Goal: Communication & Community: Answer question/provide support

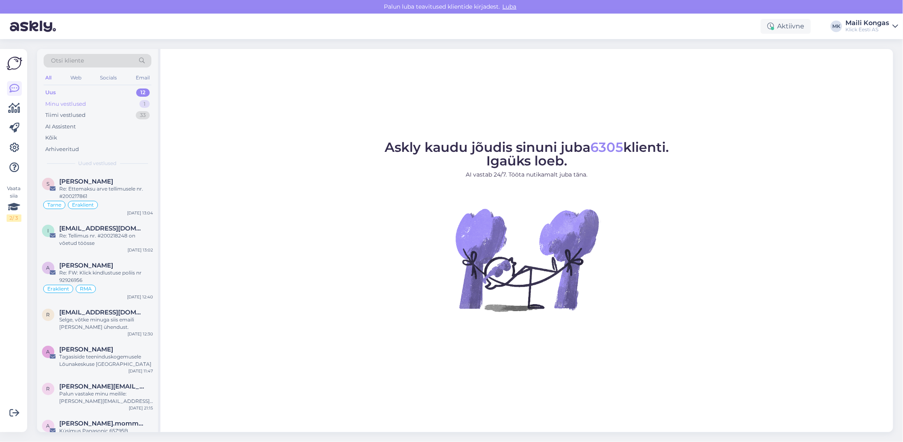
click at [76, 104] on div "Minu vestlused" at bounding box center [65, 104] width 41 height 8
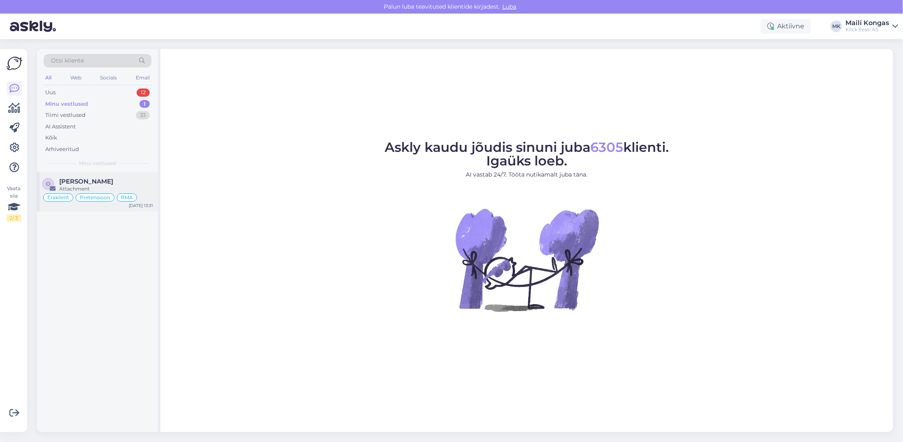
click at [91, 178] on span "[PERSON_NAME]" at bounding box center [86, 181] width 54 height 7
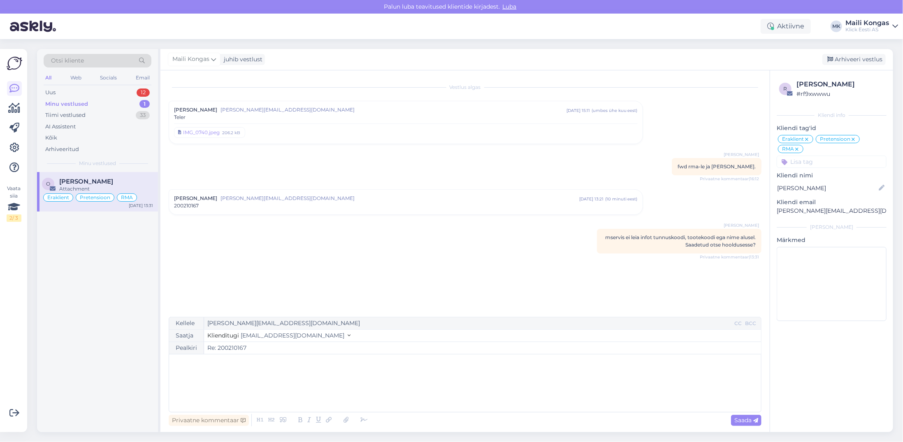
click at [294, 277] on div "Vestlus [PERSON_NAME] Jakovenko [EMAIL_ADDRESS][DOMAIN_NAME] [DATE] 15:11 ( umb…" at bounding box center [469, 194] width 600 height 231
click at [353, 124] on div "IMG_0740.jpeg 206.2 kB" at bounding box center [406, 130] width 464 height 15
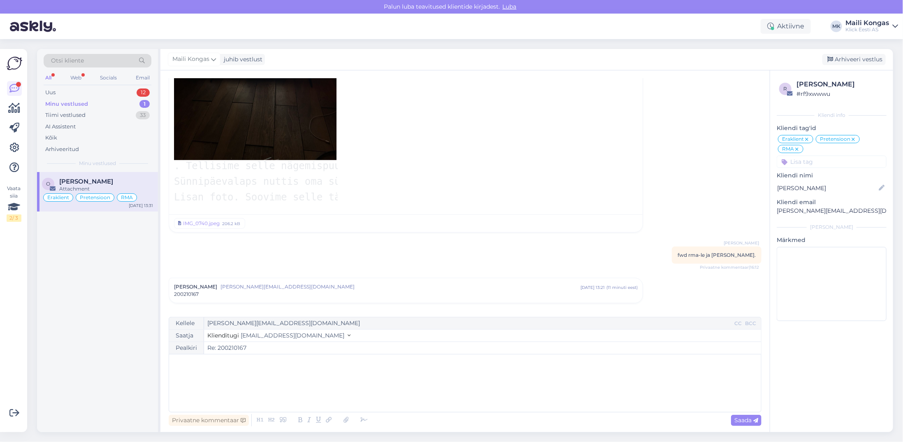
scroll to position [235, 0]
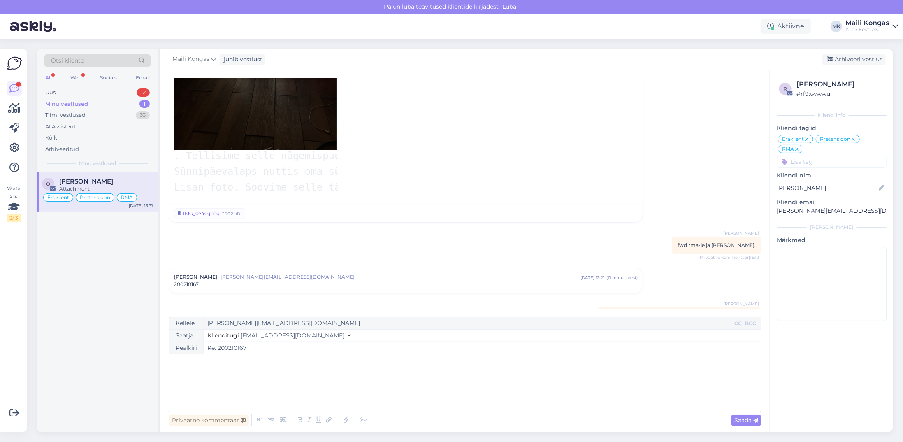
click at [196, 217] on div "IMG_0740.jpeg" at bounding box center [201, 213] width 37 height 7
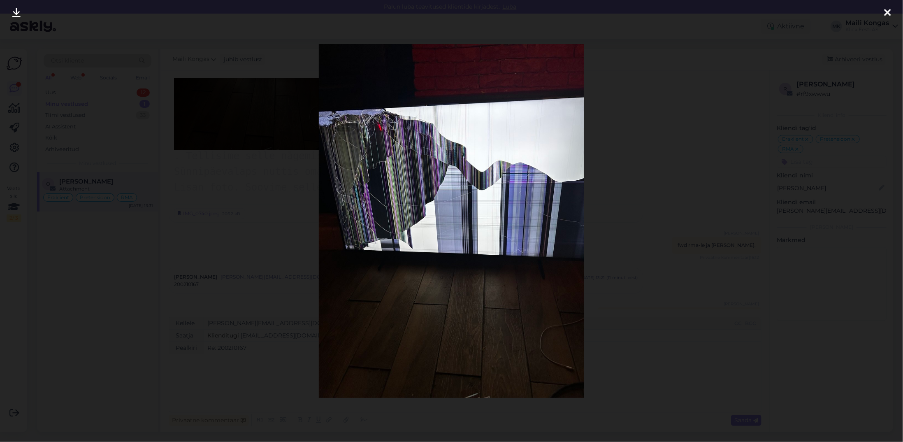
click at [784, 82] on div at bounding box center [451, 221] width 903 height 442
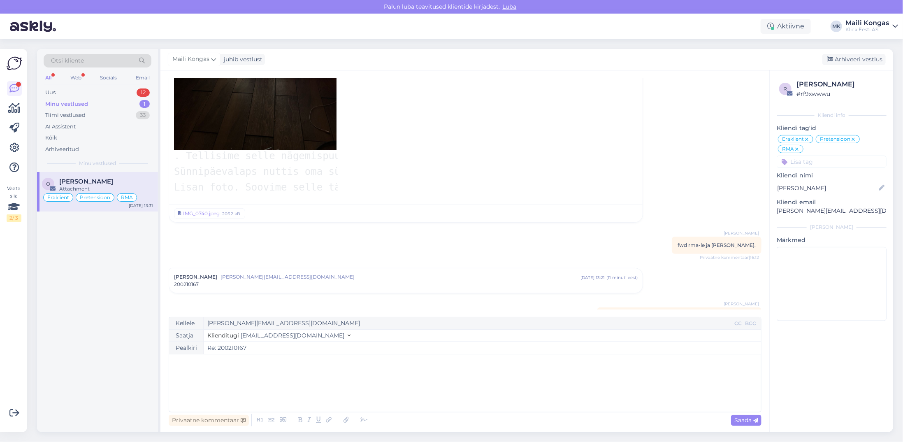
scroll to position [276, 0]
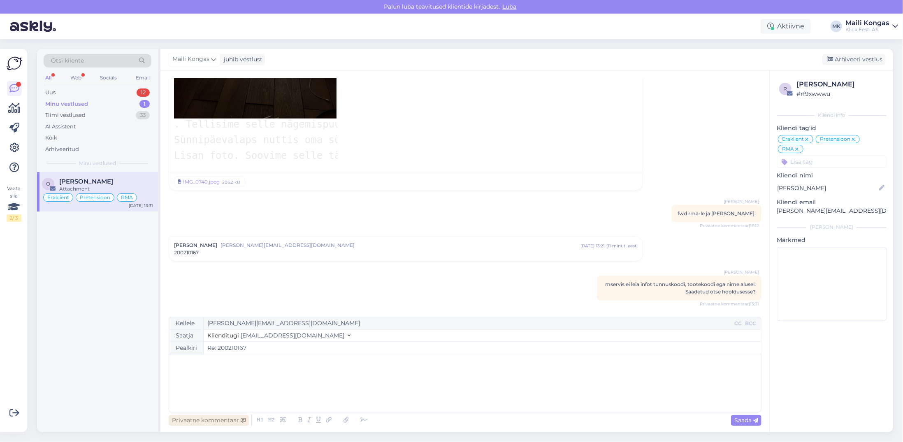
click at [214, 423] on div "Privaatne kommentaar" at bounding box center [209, 420] width 80 height 11
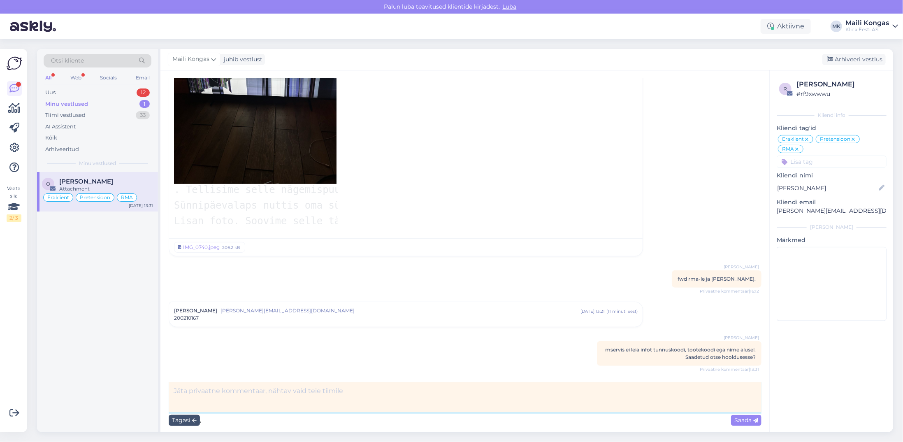
click at [237, 392] on textarea at bounding box center [465, 397] width 593 height 30
type textarea "See seisab tarnija vastuse taga. [PERSON_NAME] asja"
click at [739, 422] on span "Saada" at bounding box center [746, 419] width 24 height 7
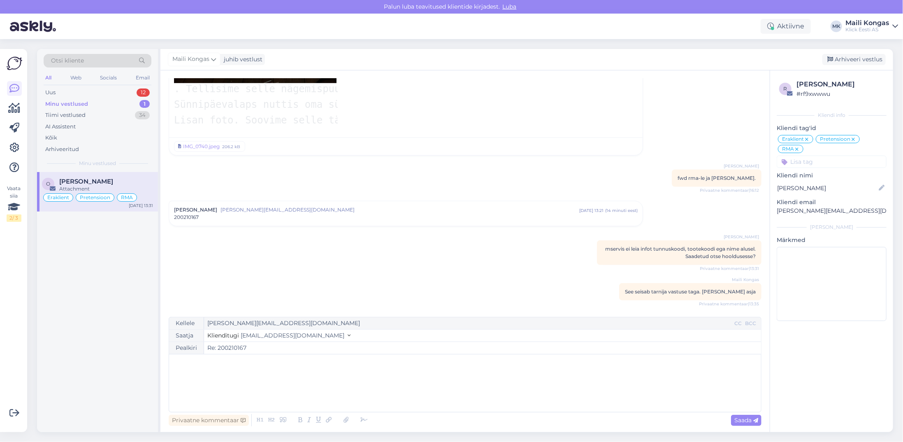
scroll to position [311, 0]
click at [82, 105] on div "Minu vestlused" at bounding box center [66, 104] width 43 height 8
click at [245, 373] on div "﻿" at bounding box center [465, 382] width 584 height 49
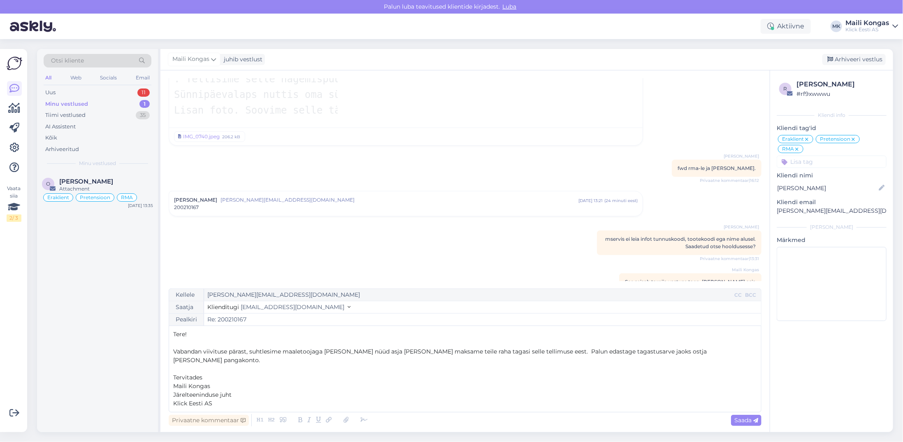
click at [218, 379] on p "Tervitades" at bounding box center [465, 377] width 584 height 9
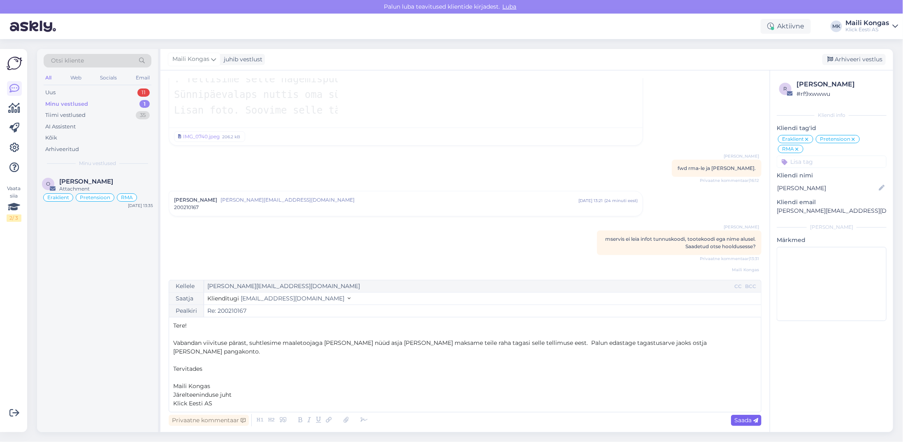
click at [739, 422] on span "Saada" at bounding box center [746, 419] width 24 height 7
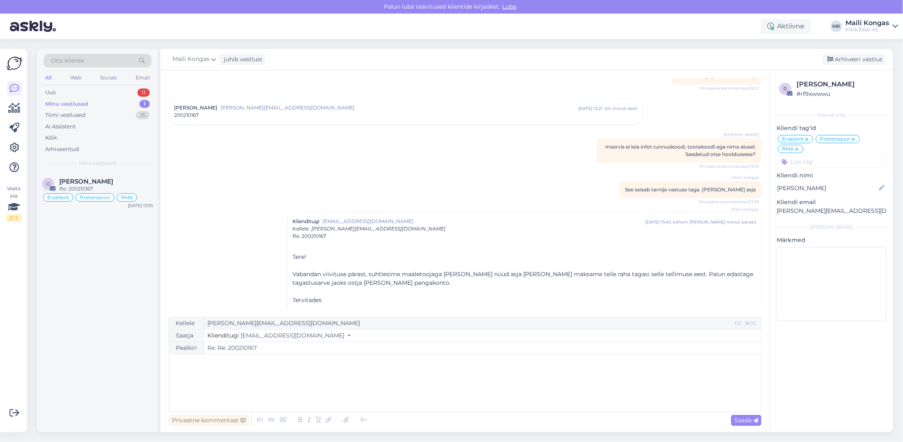
type input "Re: 200210167"
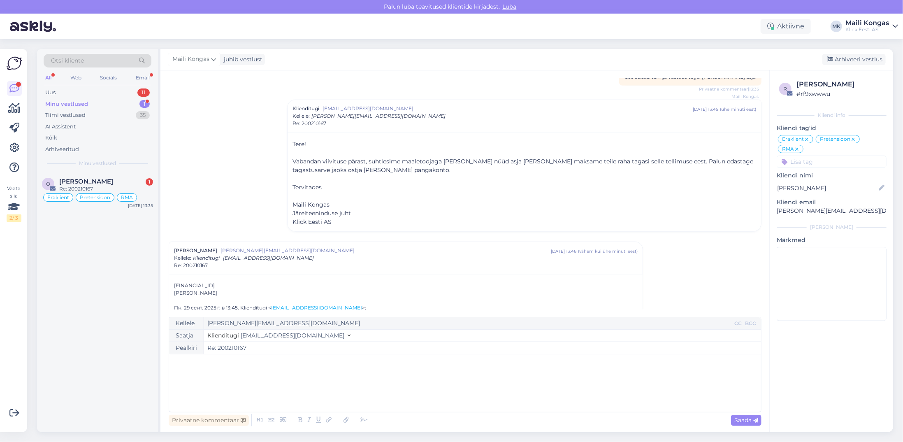
click at [74, 104] on div "Minu vestlused" at bounding box center [66, 104] width 43 height 8
click at [87, 183] on span "[PERSON_NAME]" at bounding box center [86, 181] width 54 height 7
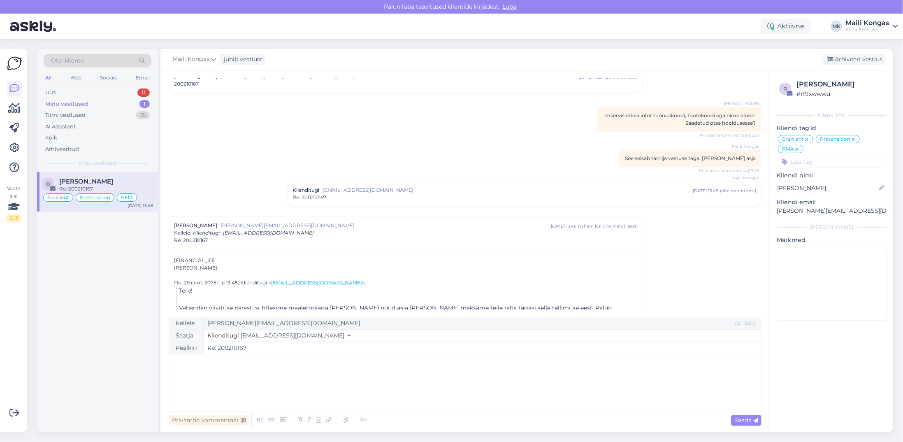
scroll to position [151, 0]
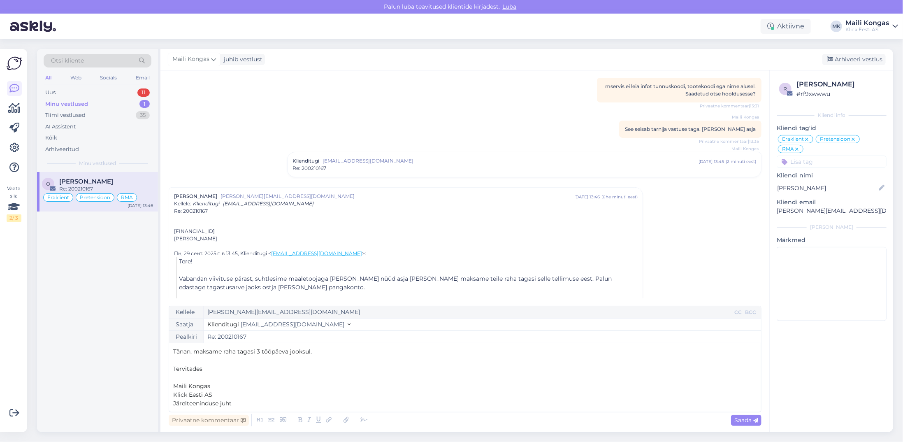
click at [258, 349] on span "Tänan, maksame raha tagasi 3 tööpäeva jooksul." at bounding box center [242, 351] width 139 height 7
click at [192, 352] on span "Tänan, maksame raha tagasi ostja kontole 3 tööpäeva jooksul." at bounding box center [262, 351] width 178 height 7
click at [398, 353] on p "Tänan! Maksame raha tagasi ostja kontole 3 tööpäeva jooksul." at bounding box center [465, 351] width 584 height 9
click at [743, 418] on span "Saada" at bounding box center [746, 419] width 24 height 7
type input "Re: Re: 200210167"
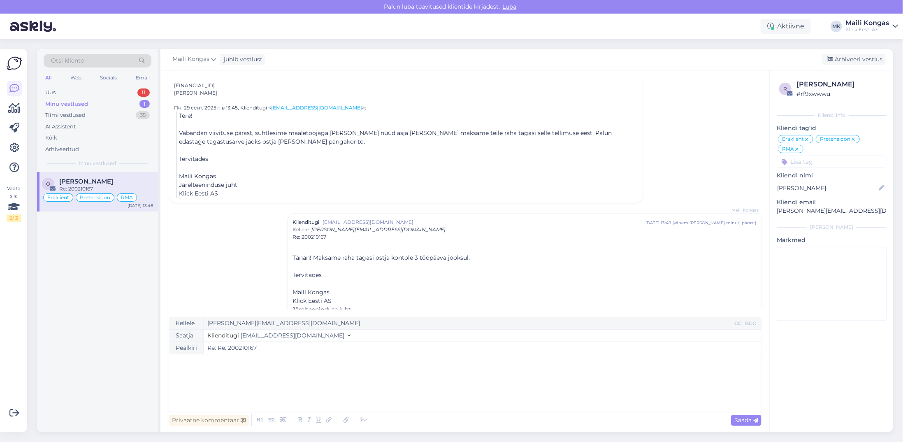
scroll to position [308, 0]
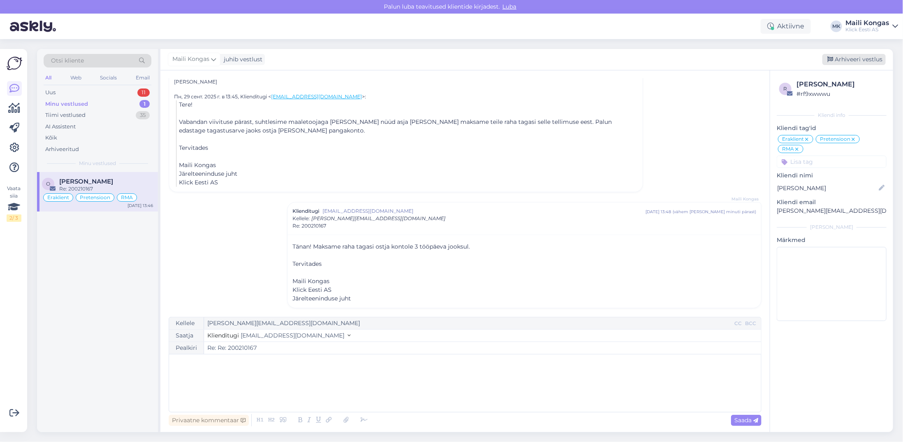
click at [841, 58] on div "Arhiveeri vestlus" at bounding box center [853, 59] width 63 height 11
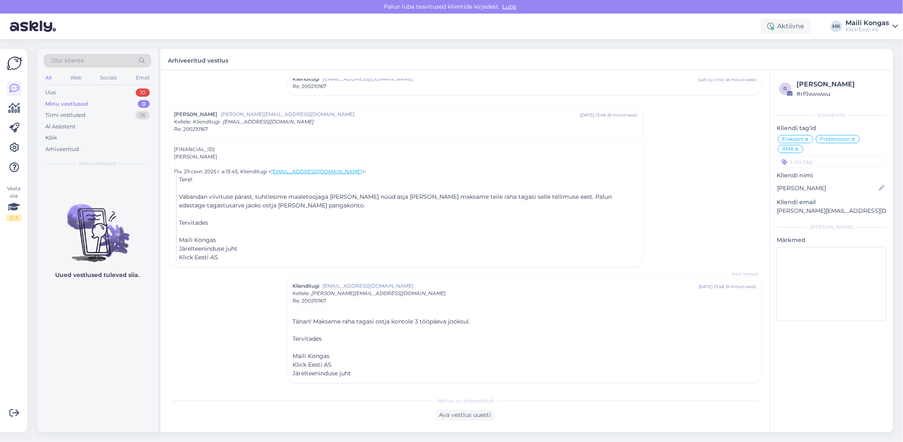
click at [76, 100] on div "Minu vestlused" at bounding box center [66, 104] width 43 height 8
click at [74, 116] on div "Tiimi vestlused" at bounding box center [65, 115] width 40 height 8
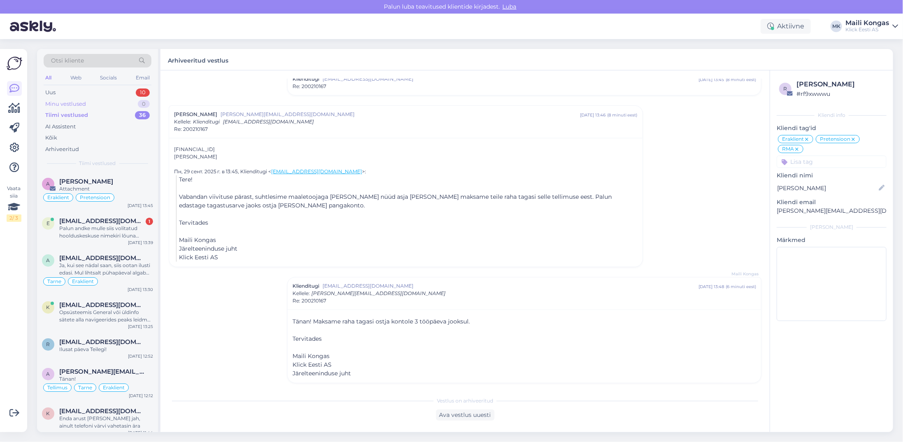
click at [73, 103] on div "Minu vestlused" at bounding box center [65, 104] width 41 height 8
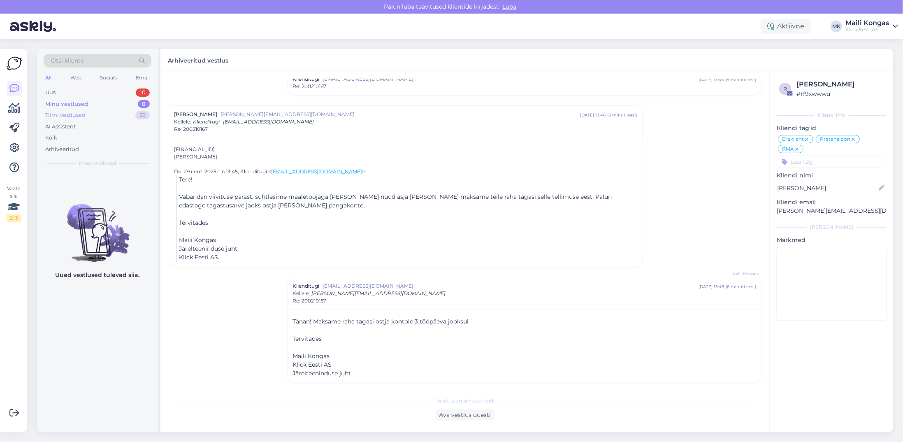
click at [73, 112] on div "Tiimi vestlused" at bounding box center [65, 115] width 40 height 8
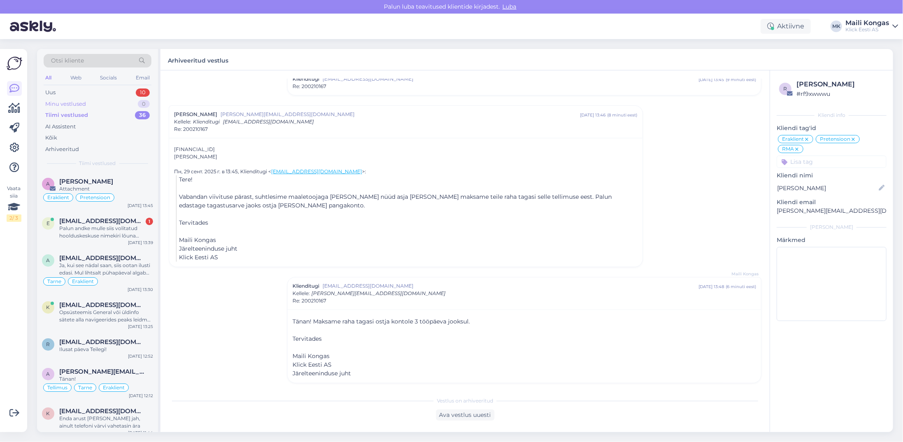
click at [74, 100] on div "Minu vestlused" at bounding box center [65, 104] width 41 height 8
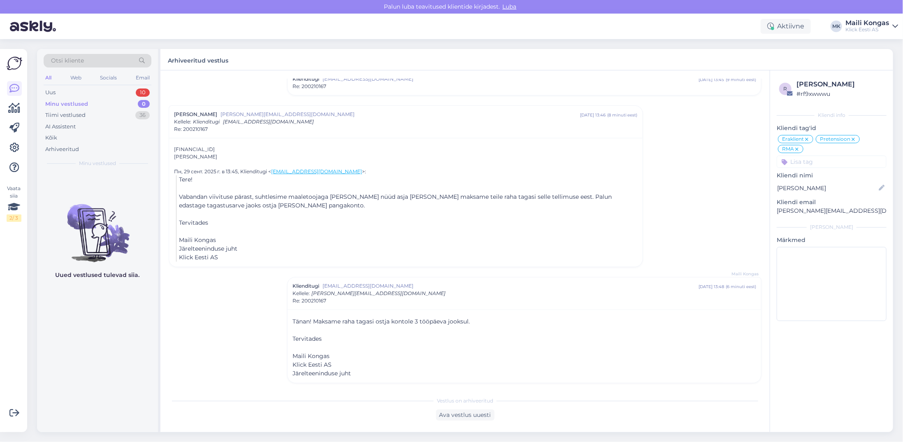
click at [881, 23] on div "Maili Kongas" at bounding box center [868, 23] width 44 height 7
click at [824, 86] on div "Logi välja" at bounding box center [825, 84] width 146 height 15
